Goal: Obtain resource: Download file/media

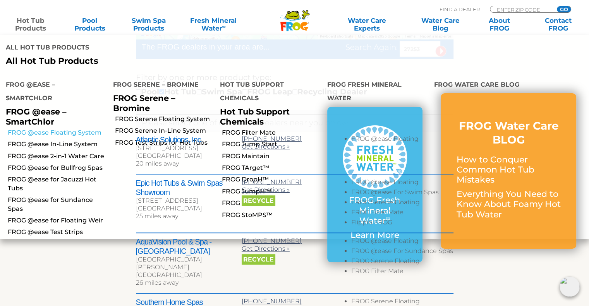
click at [79, 129] on link "FROG @ease Floating System" at bounding box center [58, 133] width 100 height 9
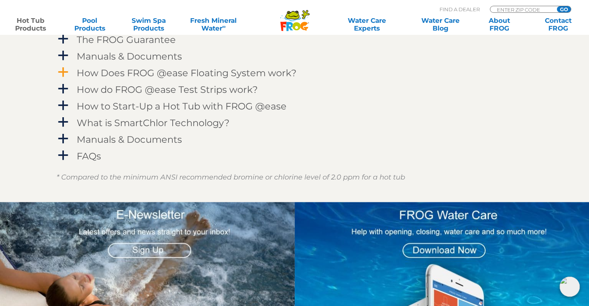
scroll to position [774, 0]
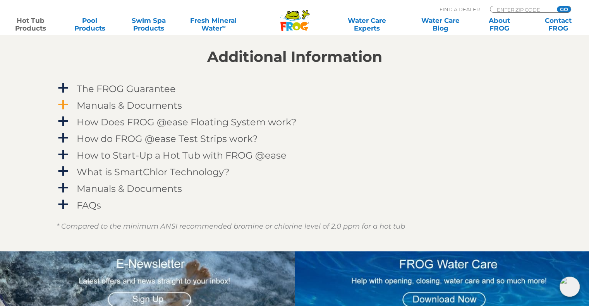
click at [135, 106] on h4 "Manuals & Documents" at bounding box center [129, 105] width 105 height 10
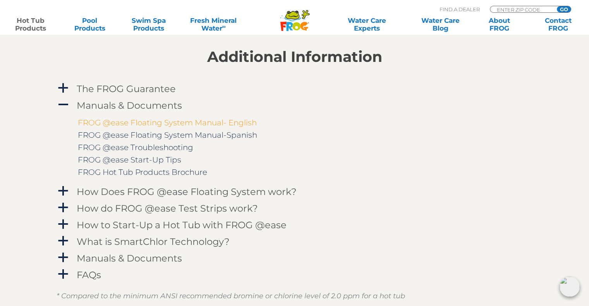
click at [166, 121] on link "FROG @ease Floating System Manual- English" at bounding box center [167, 122] width 179 height 9
click at [170, 120] on link "FROG @ease Floating System Manual- English" at bounding box center [167, 122] width 179 height 9
click at [517, 8] on input "Zip Code Form" at bounding box center [522, 9] width 52 height 7
type input "ENTER ZIP CODE"
